Goal: Use online tool/utility: Use online tool/utility

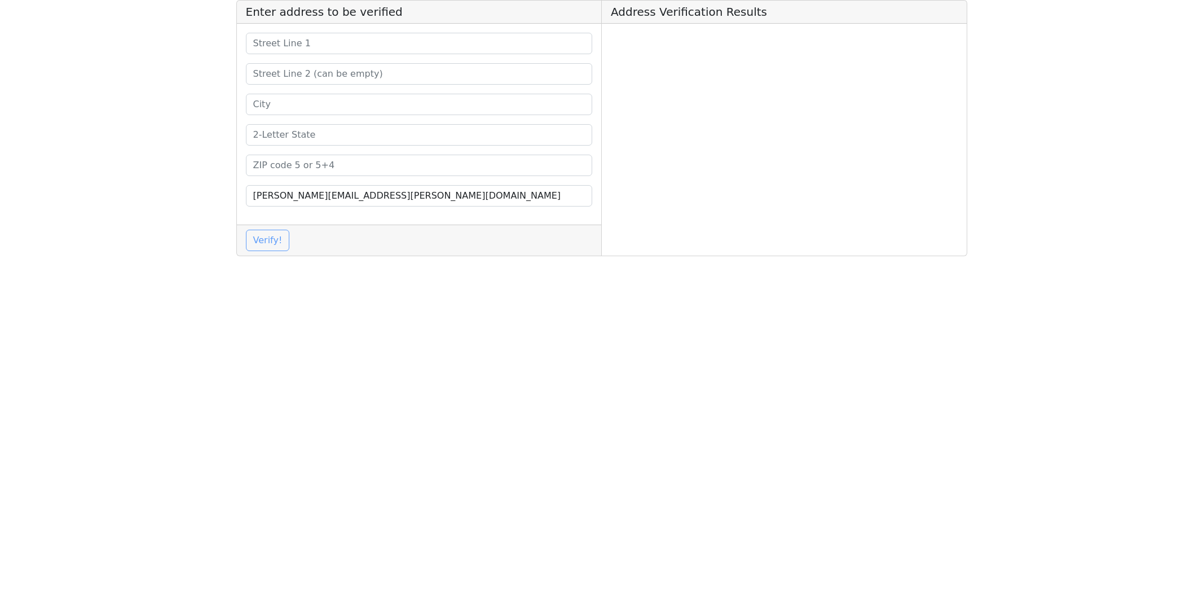
click at [365, 32] on div "[PERSON_NAME][EMAIL_ADDRESS][PERSON_NAME][DOMAIN_NAME]" at bounding box center [419, 124] width 365 height 201
click at [373, 41] on input at bounding box center [419, 43] width 347 height 21
paste input "[STREET_ADDRESS]"
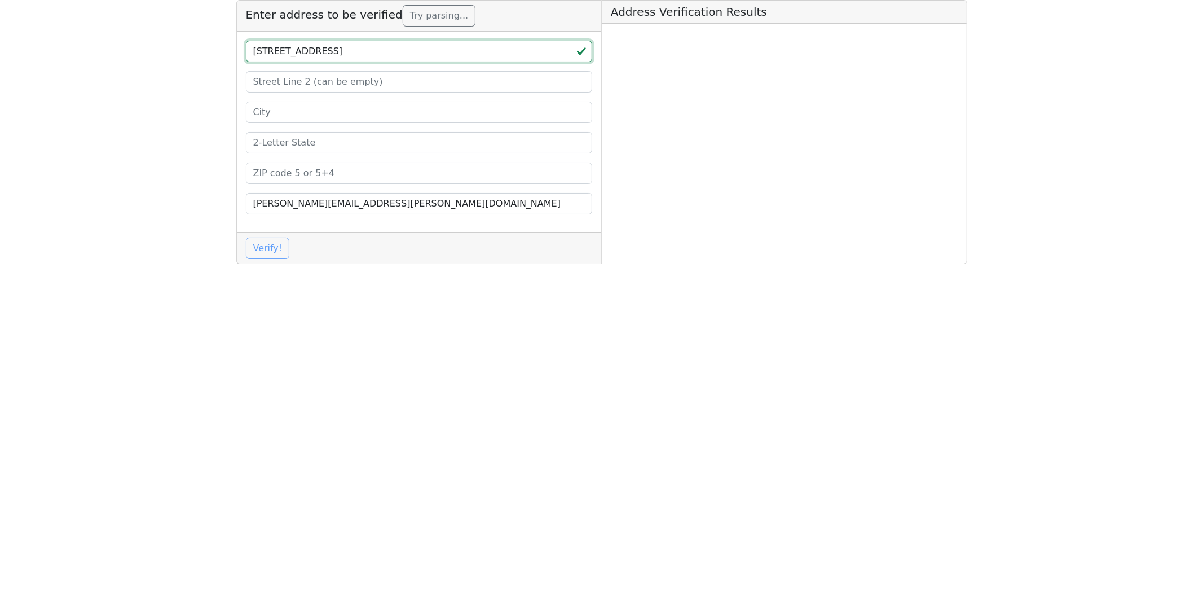
click at [424, 53] on input "[STREET_ADDRESS]" at bounding box center [419, 51] width 347 height 21
type input "[STREET_ADDRESS]"
click at [335, 83] on input at bounding box center [419, 81] width 347 height 21
paste input "FL 1ST"
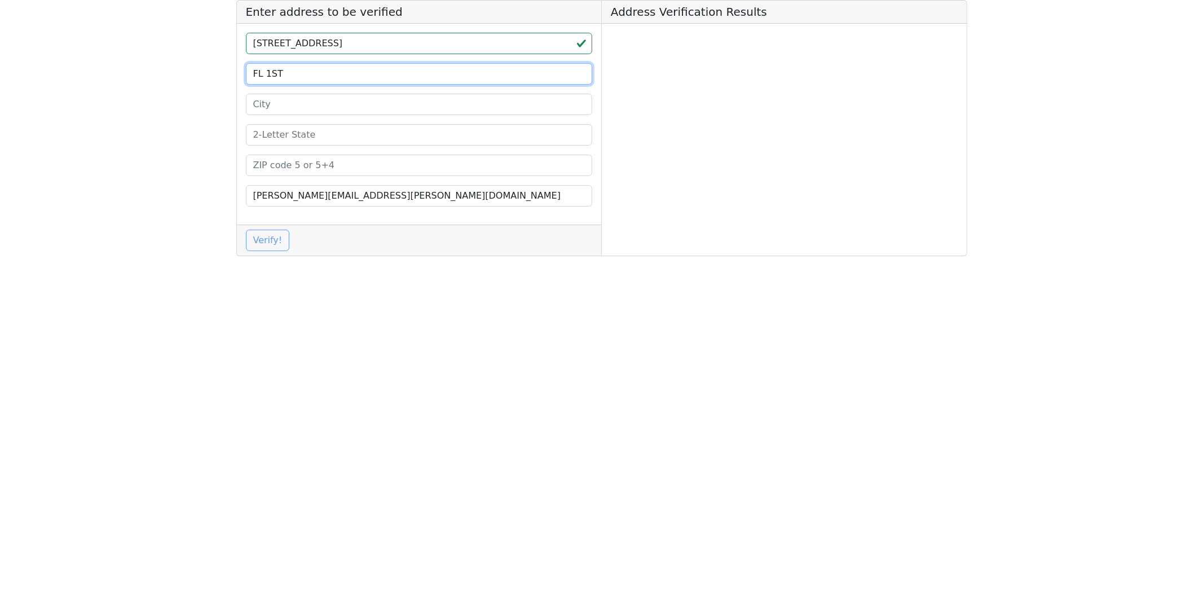
drag, startPoint x: 288, startPoint y: 75, endPoint x: 266, endPoint y: 72, distance: 22.2
click at [266, 72] on input "FL 1ST" at bounding box center [419, 73] width 347 height 21
click at [256, 75] on input "FL" at bounding box center [419, 73] width 347 height 21
click at [252, 74] on input "FL" at bounding box center [419, 73] width 347 height 21
drag, startPoint x: 266, startPoint y: 76, endPoint x: 222, endPoint y: 76, distance: 43.4
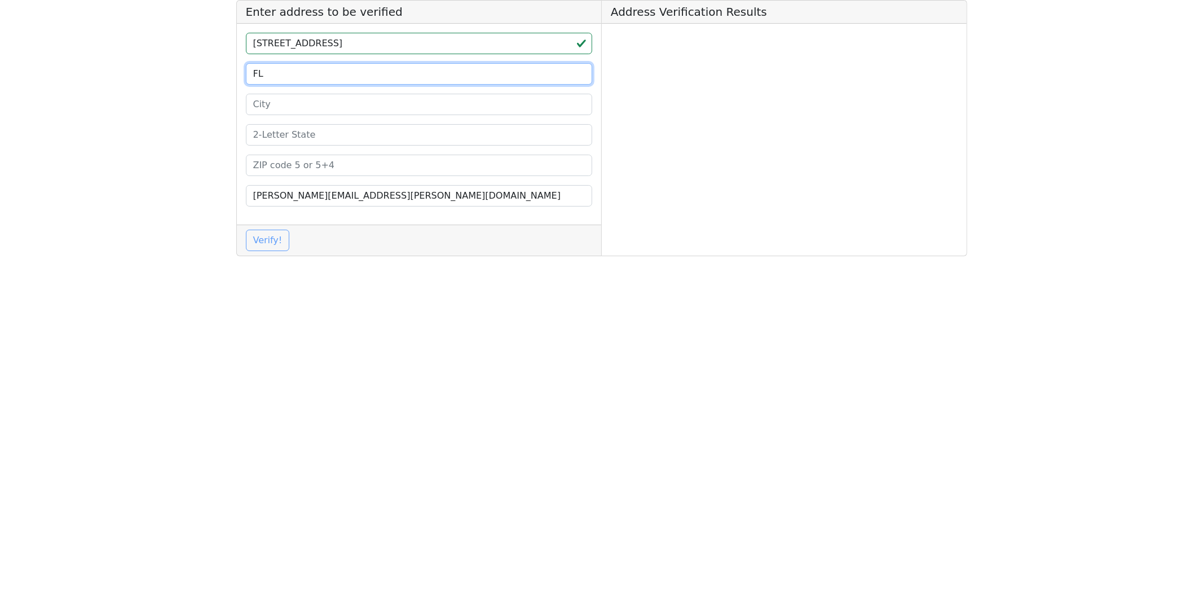
click at [222, 76] on app-root "Enter address to be verified [STREET_ADDRESS] [PERSON_NAME][EMAIL_ADDRESS][PERS…" at bounding box center [601, 132] width 1203 height 265
type input "1F"
click at [407, 43] on input "[STREET_ADDRESS]" at bounding box center [419, 43] width 347 height 21
type input "[STREET_ADDRESS]"
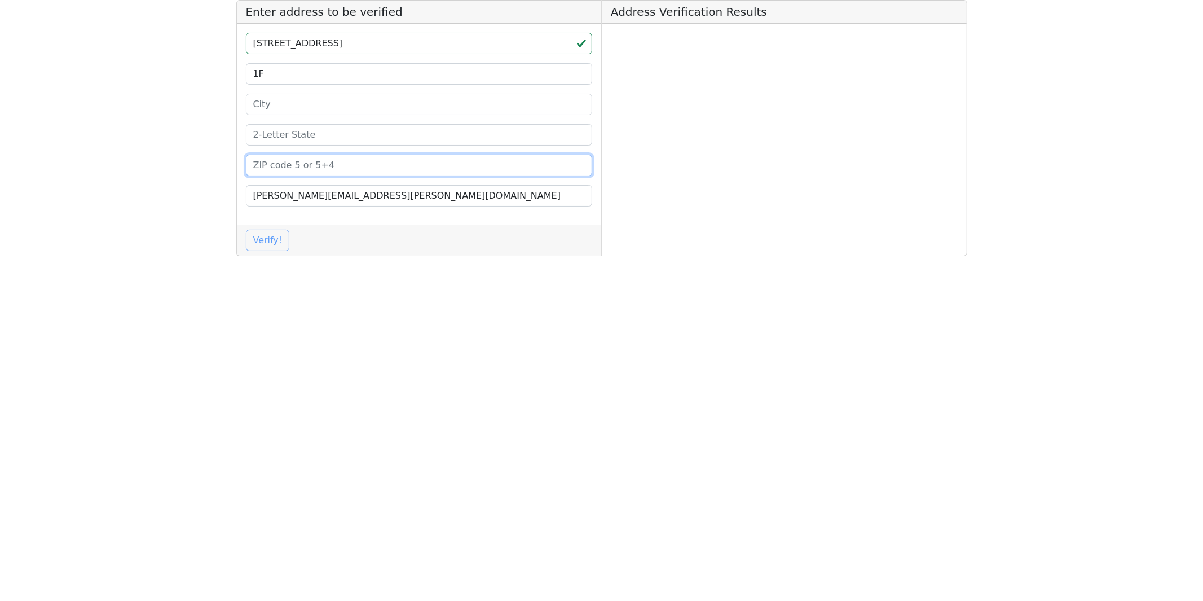
click at [276, 164] on input at bounding box center [419, 165] width 347 height 21
paste input "77084"
type input "77084"
click at [392, 43] on input "[STREET_ADDRESS]" at bounding box center [419, 43] width 347 height 21
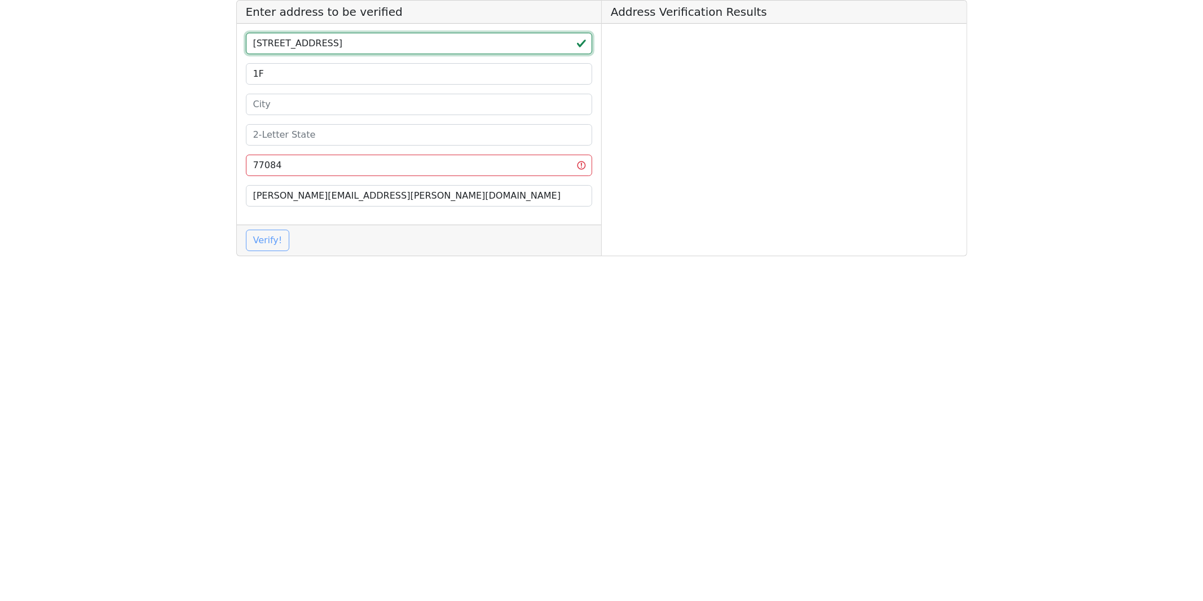
click at [390, 47] on input "[STREET_ADDRESS]" at bounding box center [419, 43] width 347 height 21
type input "[STREET_ADDRESS][PERSON_NAME]"
paste input "[GEOGRAPHIC_DATA]"
click at [288, 134] on input at bounding box center [419, 134] width 347 height 21
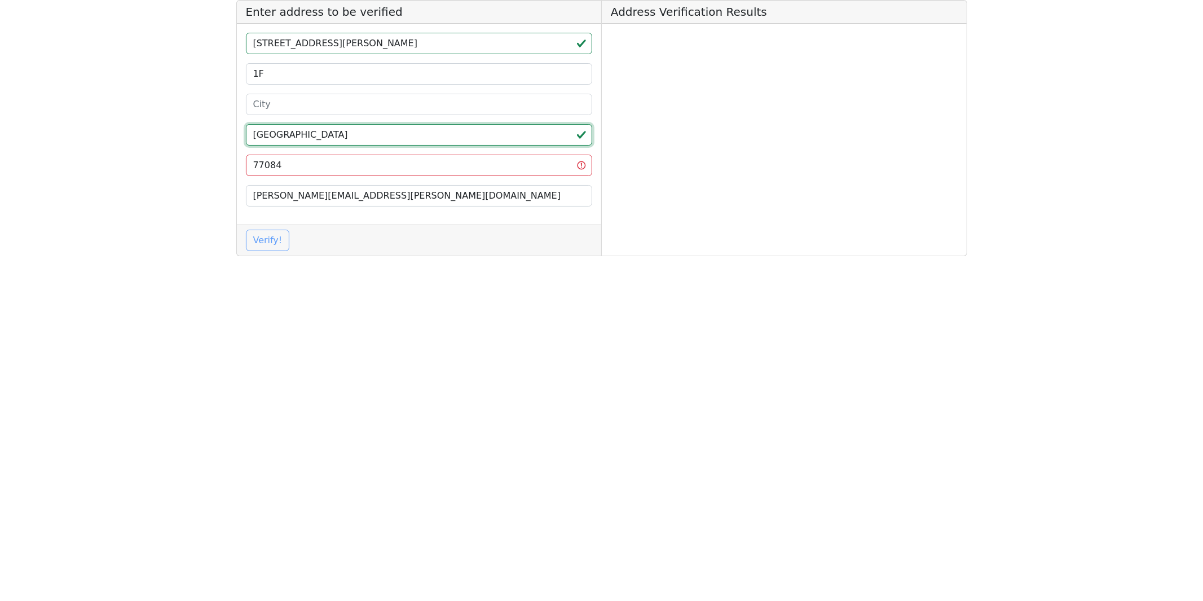
type input "[GEOGRAPHIC_DATA]"
click at [306, 168] on input "77084" at bounding box center [419, 165] width 347 height 21
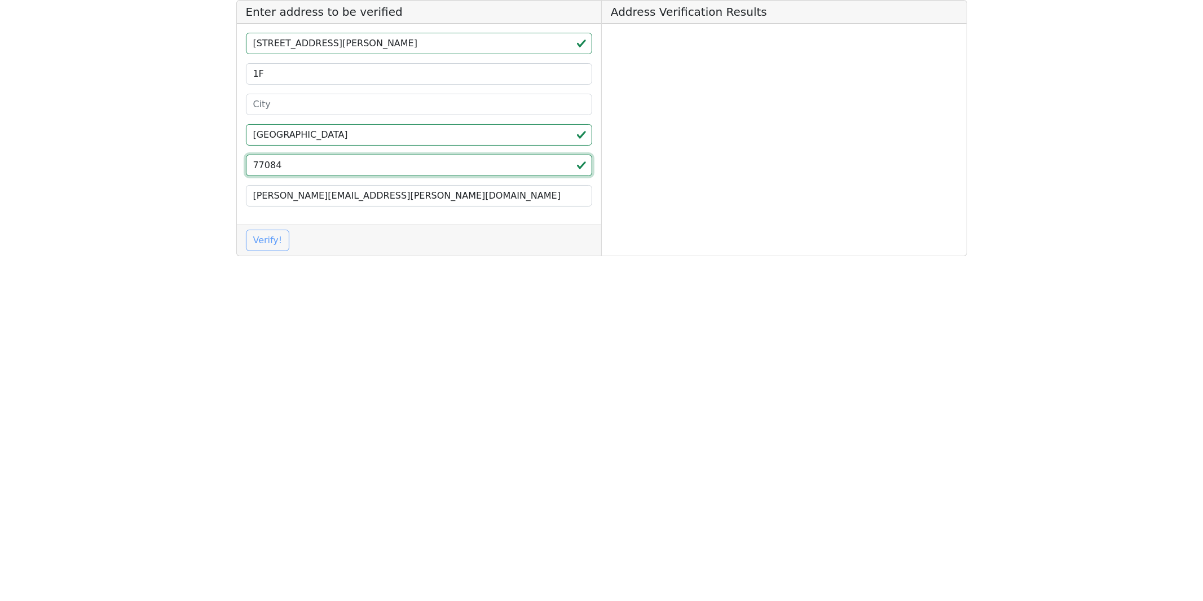
type input "77084"
click at [353, 42] on input "[STREET_ADDRESS][PERSON_NAME]" at bounding box center [419, 43] width 347 height 21
type input "[STREET_ADDRESS]"
click at [281, 104] on input at bounding box center [419, 104] width 347 height 21
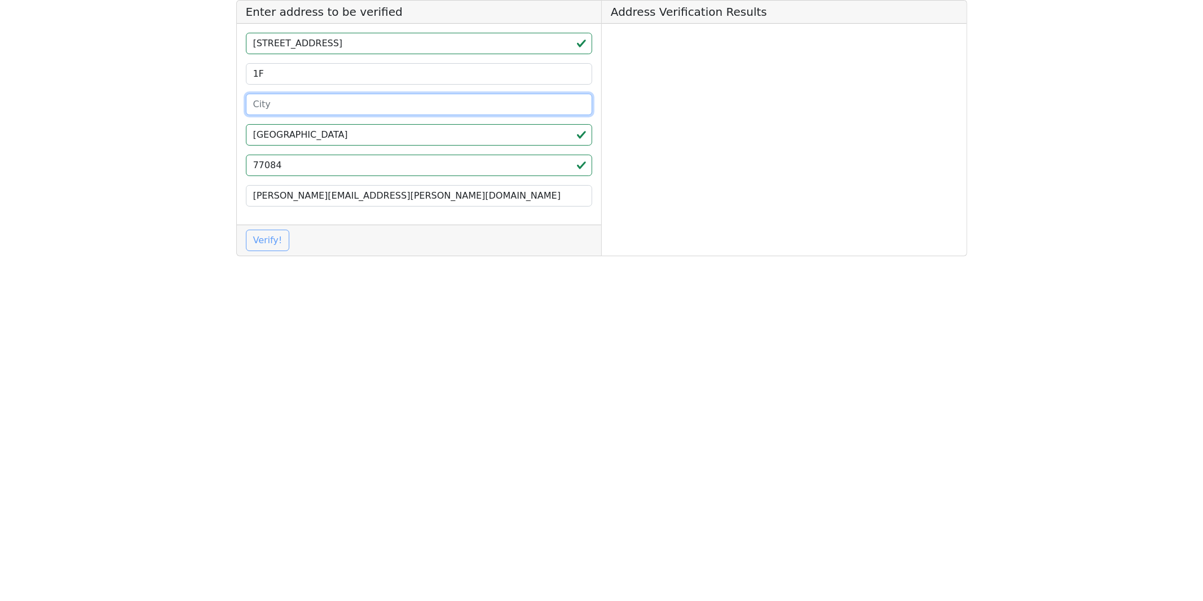
paste input "[GEOGRAPHIC_DATA]"
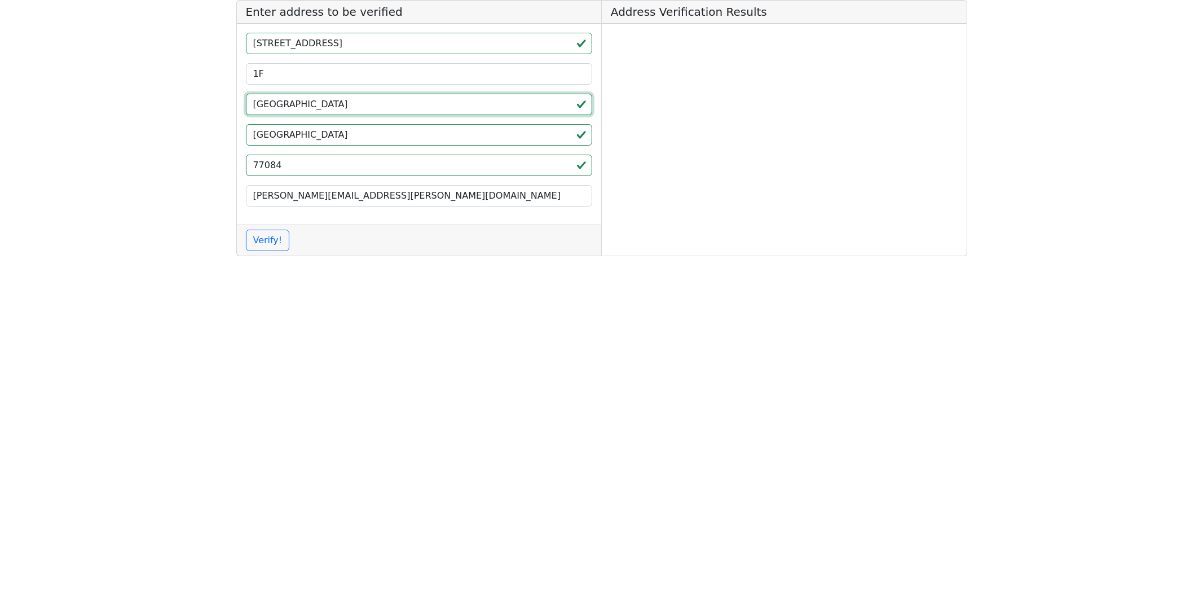
type input "[GEOGRAPHIC_DATA]"
click at [358, 45] on input "[STREET_ADDRESS]" at bounding box center [419, 43] width 347 height 21
type input "[STREET_ADDRESS]"
click at [284, 240] on button "Verify!" at bounding box center [268, 240] width 44 height 21
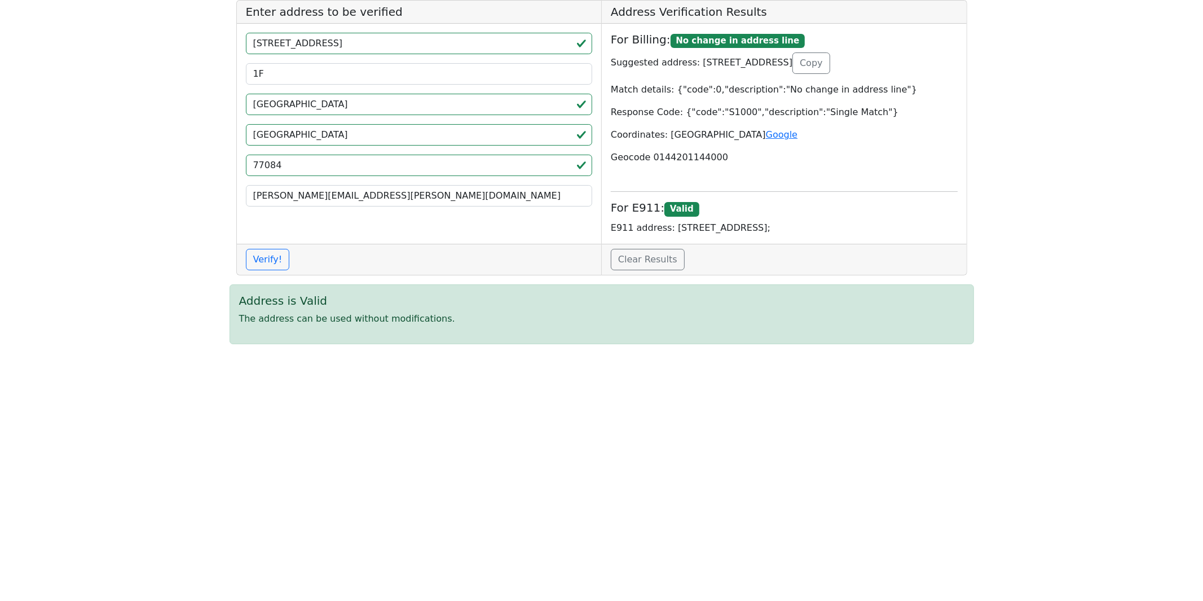
click at [684, 228] on p "E911 address: [STREET_ADDRESS];" at bounding box center [784, 228] width 347 height 14
click at [684, 227] on p "E911 address: [STREET_ADDRESS];" at bounding box center [784, 228] width 347 height 14
click at [837, 230] on p "E911 address: [STREET_ADDRESS];" at bounding box center [784, 228] width 347 height 14
copy p "[STREET_ADDRESS]"
